Goal: Task Accomplishment & Management: Complete application form

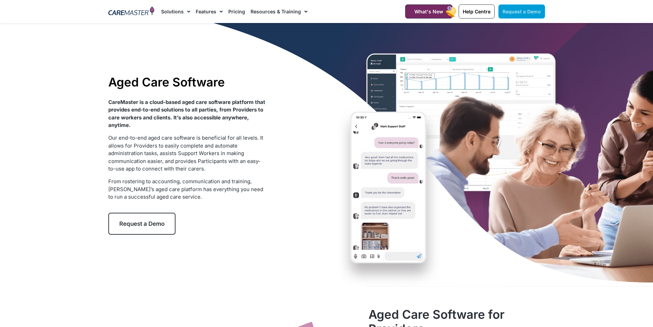
click at [520, 8] on link "Request a Demo" at bounding box center [521, 11] width 47 height 14
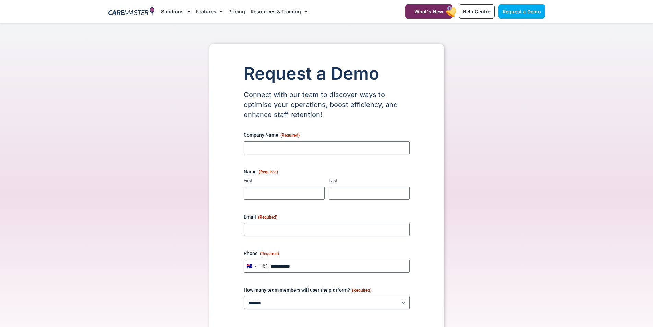
click at [263, 170] on span "(Required)" at bounding box center [268, 171] width 19 height 5
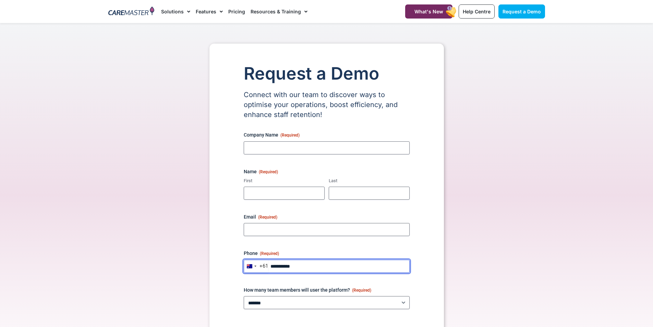
click at [275, 267] on input "Phone (Required)" at bounding box center [327, 265] width 166 height 13
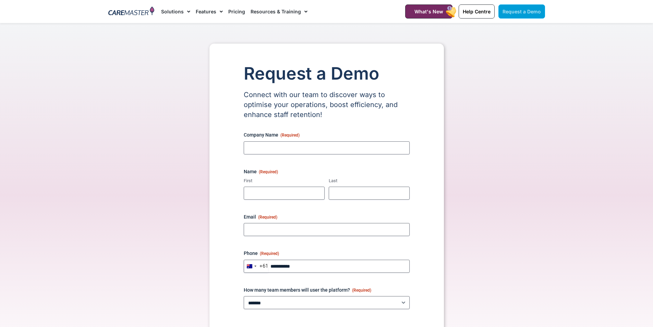
click at [519, 6] on link "Request a Demo" at bounding box center [521, 11] width 47 height 14
